Goal: Task Accomplishment & Management: Manage account settings

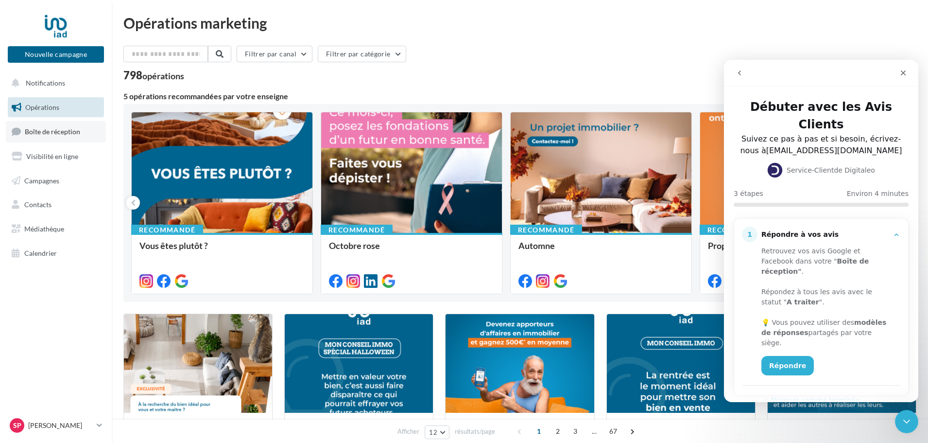
click at [53, 133] on span "Boîte de réception" at bounding box center [52, 131] width 55 height 8
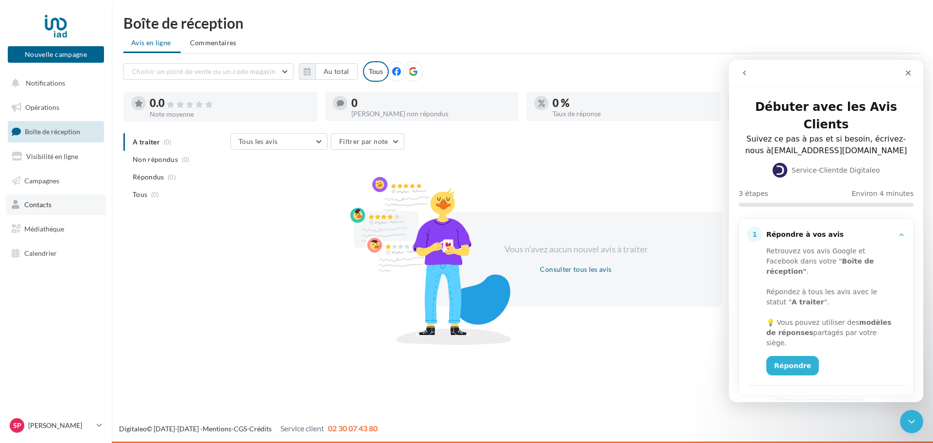
click at [54, 195] on link "Contacts" at bounding box center [56, 204] width 100 height 20
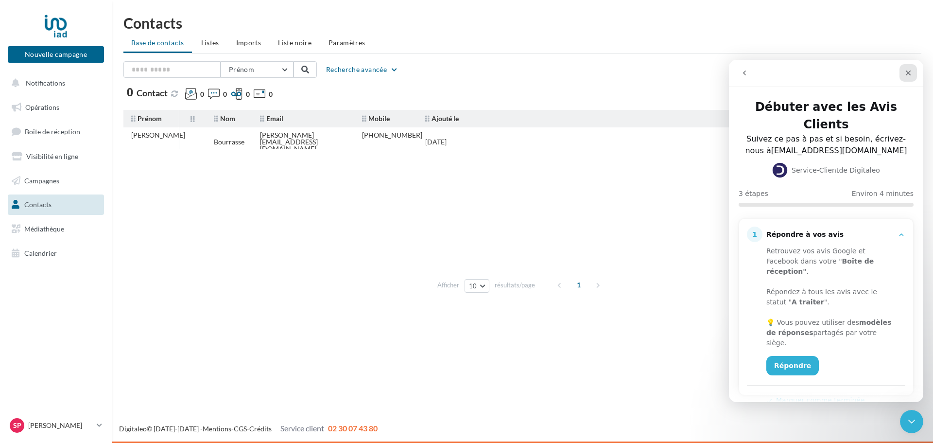
click at [907, 73] on icon "Fermer" at bounding box center [908, 72] width 5 height 5
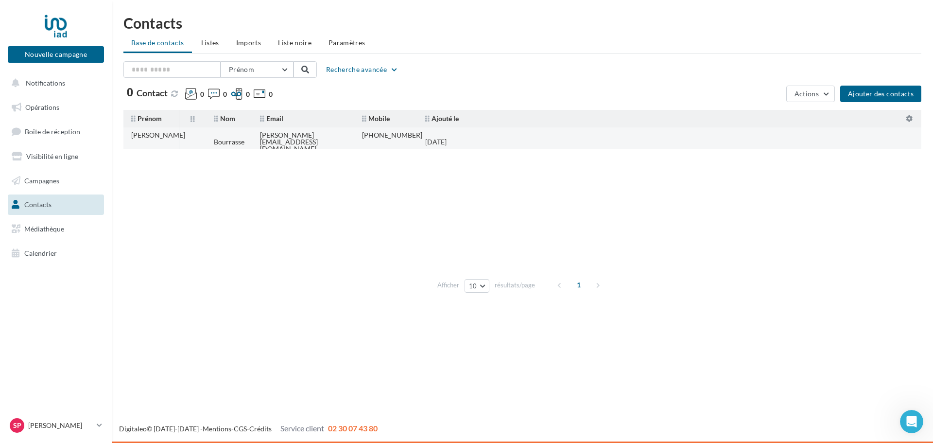
drag, startPoint x: 348, startPoint y: 141, endPoint x: 320, endPoint y: 143, distance: 28.8
click at [326, 143] on td "[PERSON_NAME][EMAIL_ADDRESS][DOMAIN_NAME]" at bounding box center [303, 142] width 102 height 28
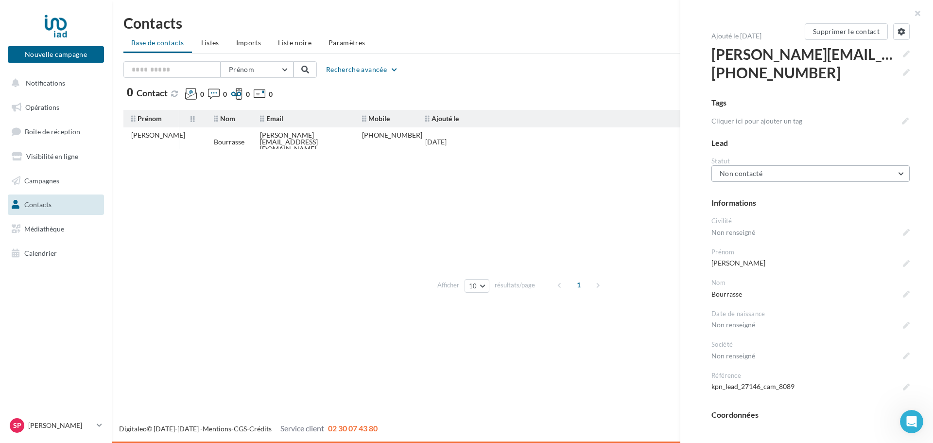
click at [753, 172] on span "Non contacté" at bounding box center [741, 173] width 43 height 8
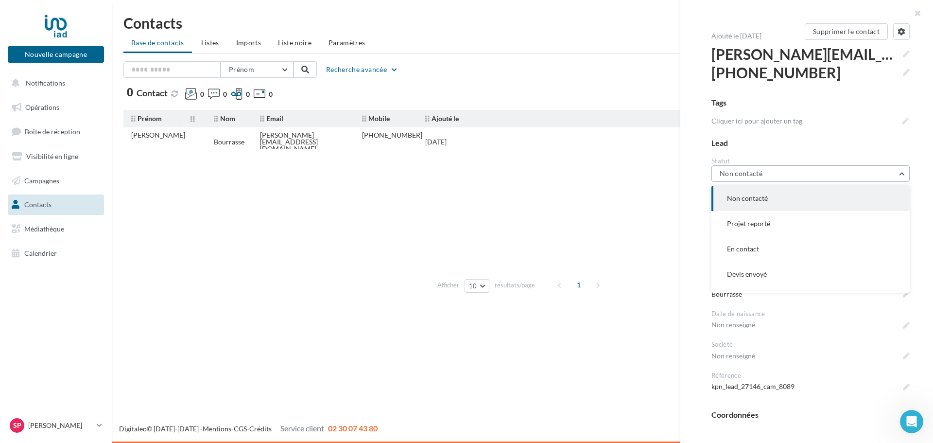
click at [753, 172] on span "Non contacté" at bounding box center [741, 173] width 43 height 8
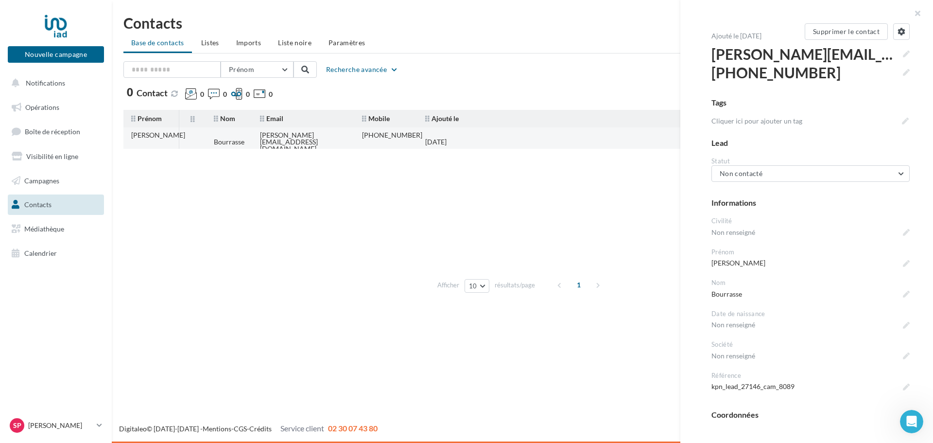
drag, startPoint x: 347, startPoint y: 142, endPoint x: 259, endPoint y: 141, distance: 88.0
click at [259, 141] on td "[PERSON_NAME][EMAIL_ADDRESS][DOMAIN_NAME]" at bounding box center [303, 142] width 102 height 28
copy div "[PERSON_NAME][EMAIL_ADDRESS][DOMAIN_NAME]"
